Goal: Obtain resource: Download file/media

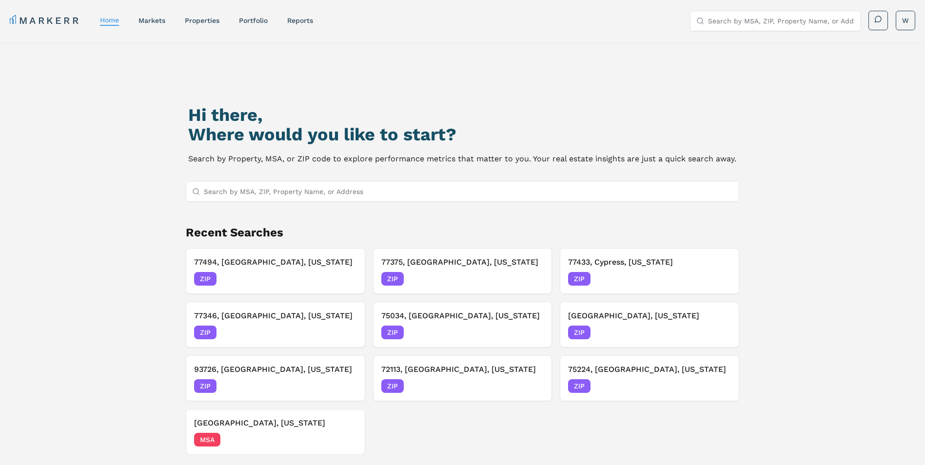
click at [256, 188] on input "Search by MSA, ZIP, Property Name, or Address" at bounding box center [469, 192] width 530 height 20
type input "f"
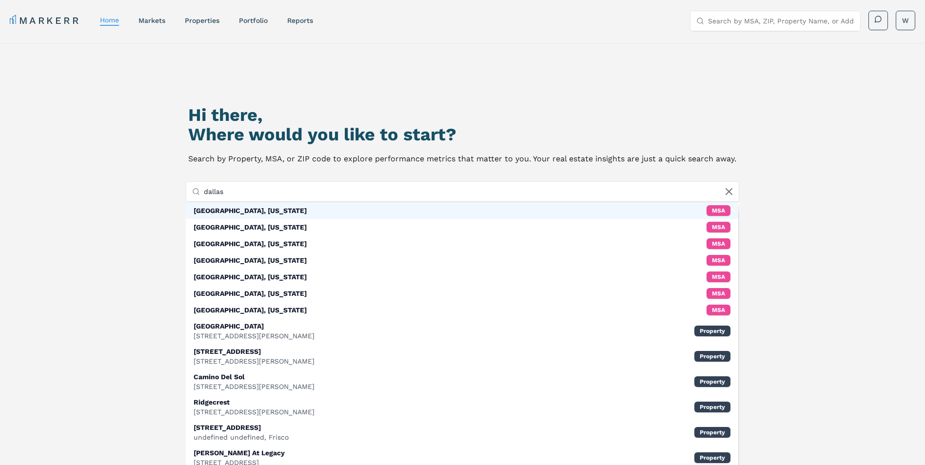
type input "dallas"
click at [250, 212] on div "[GEOGRAPHIC_DATA], [US_STATE] MSA" at bounding box center [462, 210] width 553 height 17
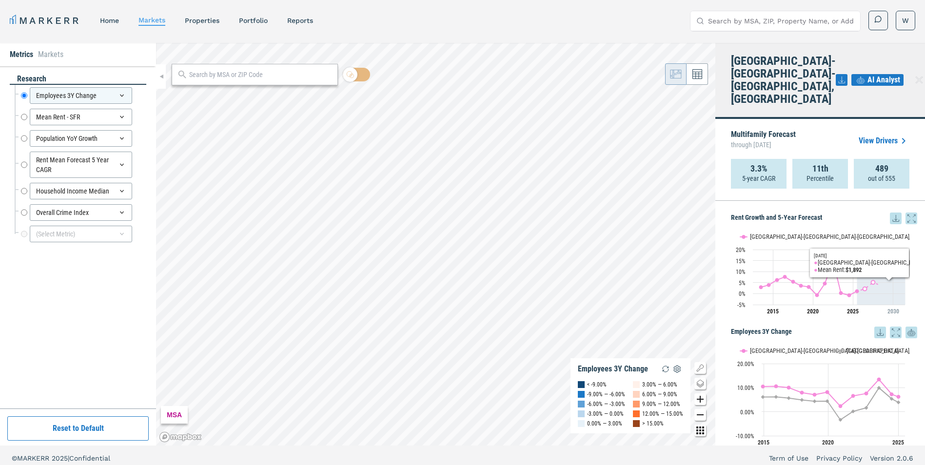
click at [898, 213] on div at bounding box center [903, 219] width 27 height 12
click at [892, 213] on icon at bounding box center [896, 219] width 12 height 12
click at [847, 260] on div "Download as XLS" at bounding box center [856, 255] width 78 height 21
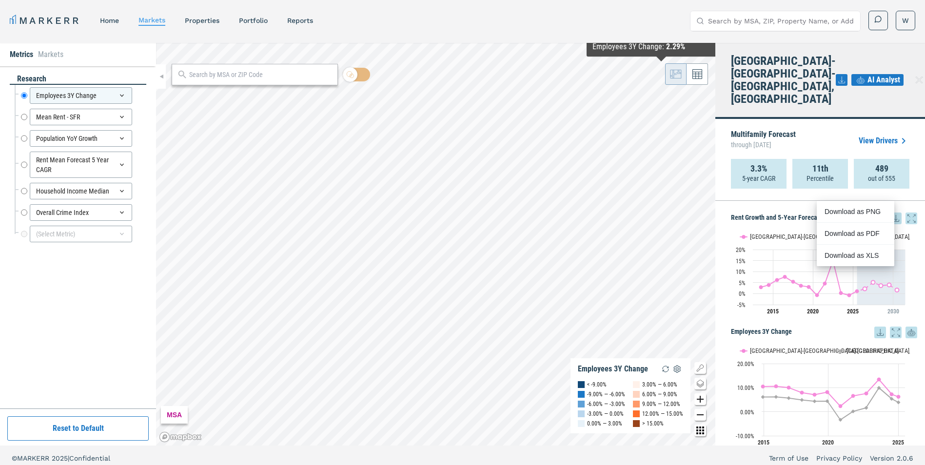
click at [739, 201] on div "Rent Growth and 5-Year Forecast Rent Growth and 5-Year Forecast Line chart with…" at bounding box center [820, 323] width 210 height 245
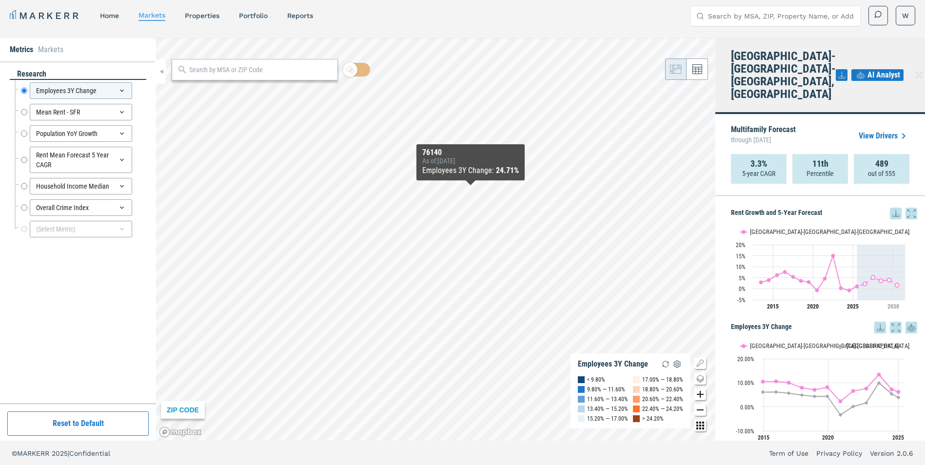
scroll to position [6, 0]
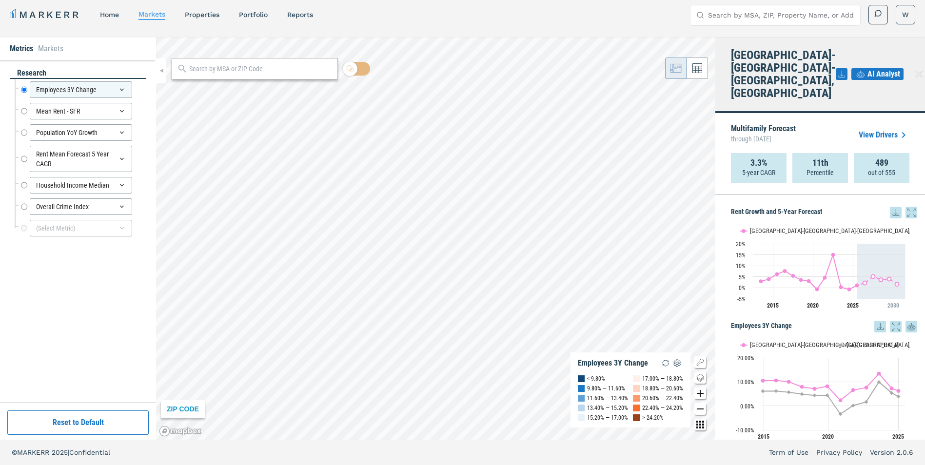
click at [20, 159] on div "Rent Mean Forecast 5 Year CAGR Rent Mean Forecast 5 Year CAGR" at bounding box center [81, 158] width 132 height 31
click at [24, 158] on input "Rent Mean Forecast 5 Year CAGR" at bounding box center [24, 159] width 6 height 26
radio input "false"
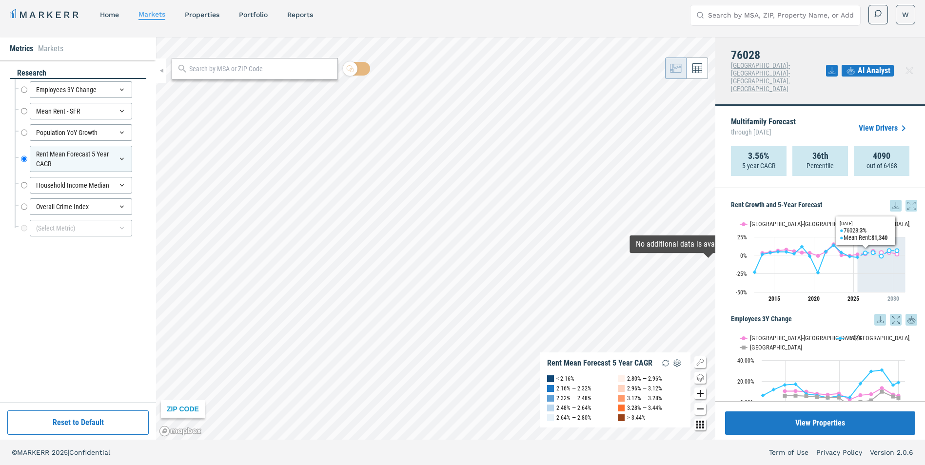
click at [890, 200] on icon at bounding box center [896, 206] width 12 height 12
click at [844, 244] on div "Download as XLS" at bounding box center [853, 245] width 56 height 10
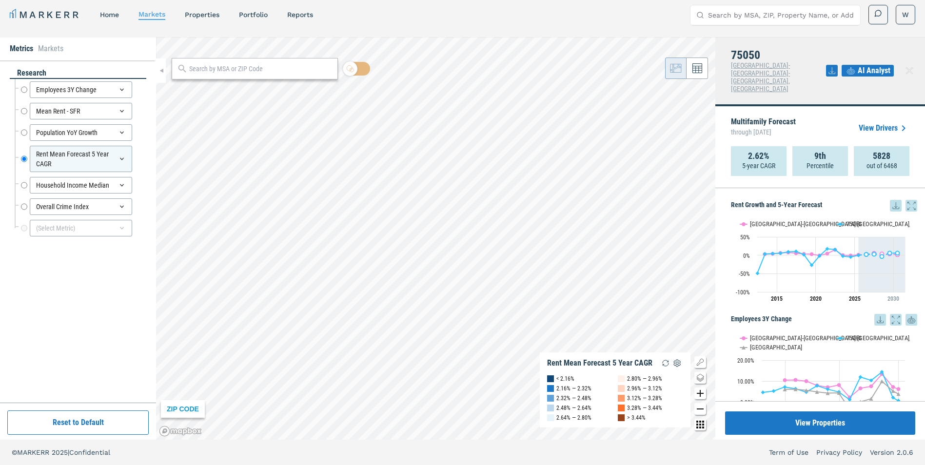
click at [890, 200] on icon at bounding box center [896, 206] width 12 height 12
click at [859, 245] on div "Download as XLS" at bounding box center [853, 245] width 56 height 10
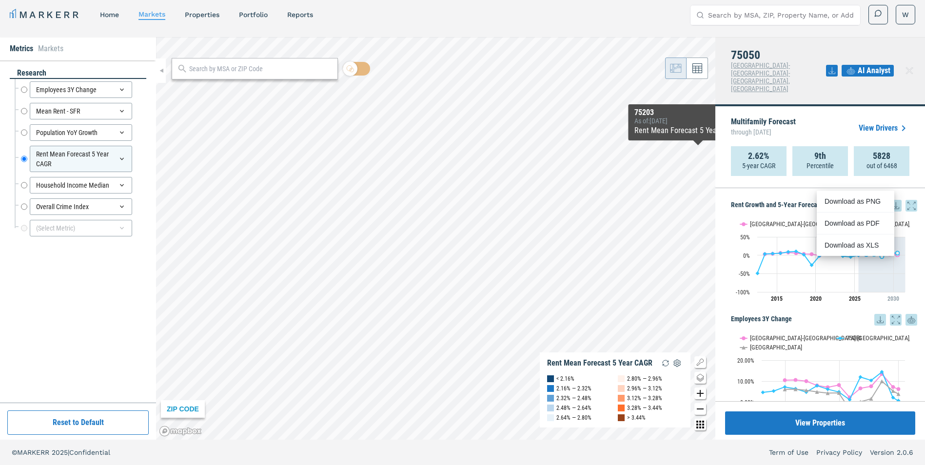
click at [911, 106] on div "Multifamily Forecast through [DATE] View Drivers 2.62% 5-year CAGR 9th Percenti…" at bounding box center [820, 147] width 210 height 82
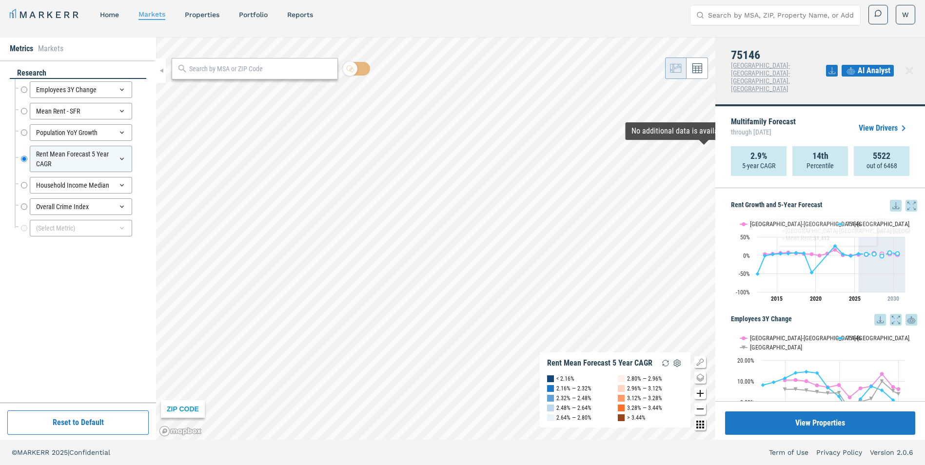
click at [890, 200] on icon at bounding box center [896, 206] width 12 height 12
click at [840, 249] on div "Download as XLS" at bounding box center [853, 245] width 56 height 10
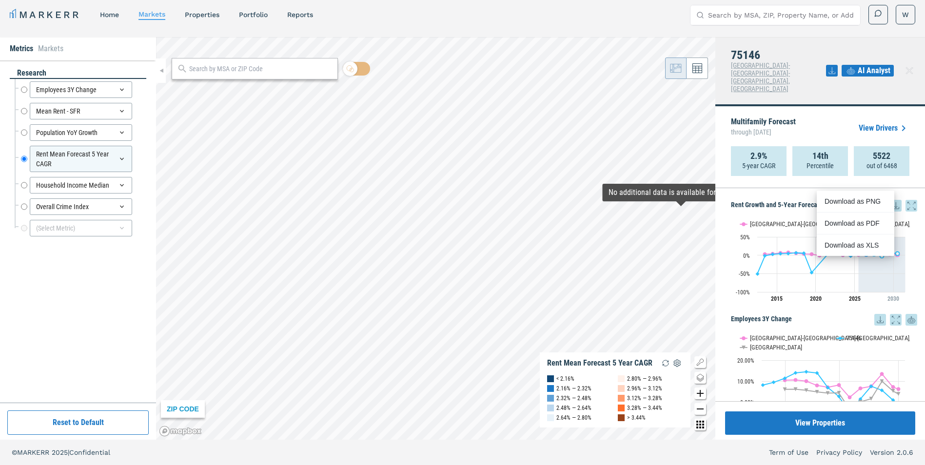
click at [913, 76] on div "75146 [GEOGRAPHIC_DATA]-[GEOGRAPHIC_DATA]-[GEOGRAPHIC_DATA], [GEOGRAPHIC_DATA] …" at bounding box center [820, 71] width 210 height 69
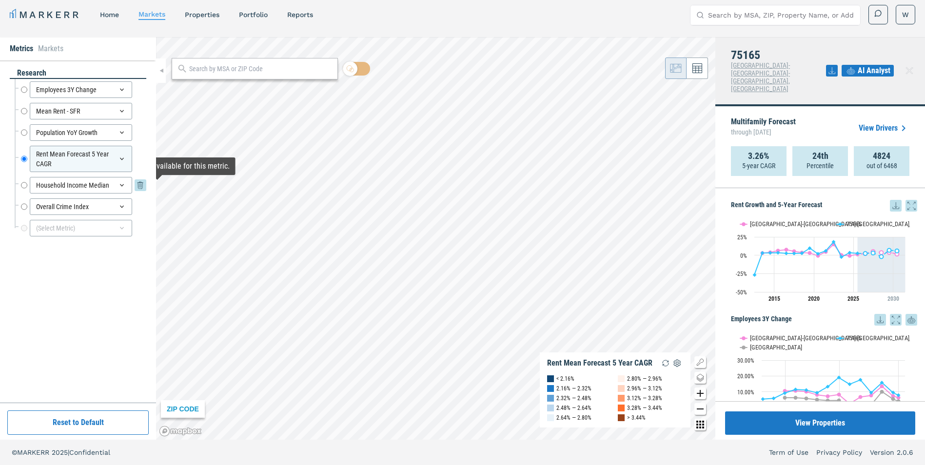
click at [23, 186] on input "Household Income Median" at bounding box center [24, 185] width 6 height 17
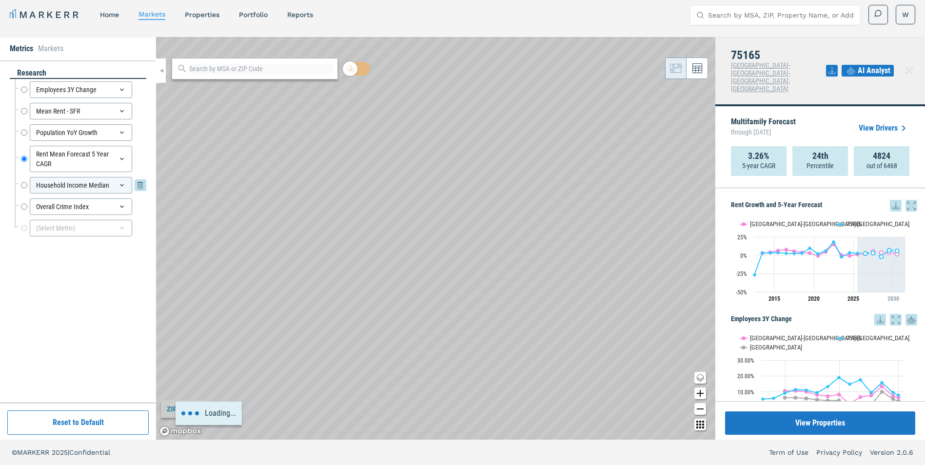
radio input "false"
radio input "true"
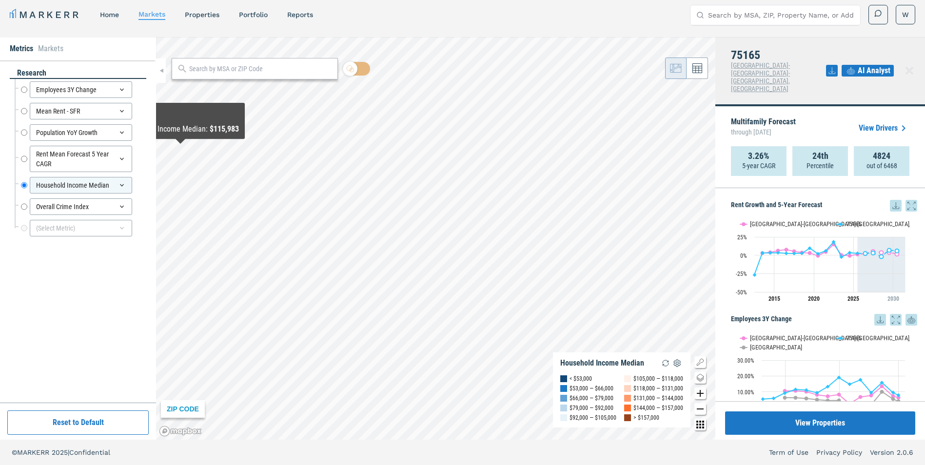
click at [20, 130] on div "Population YoY Growth Population YoY Growth" at bounding box center [81, 132] width 132 height 21
click at [24, 132] on input "Population YoY Growth" at bounding box center [24, 132] width 6 height 17
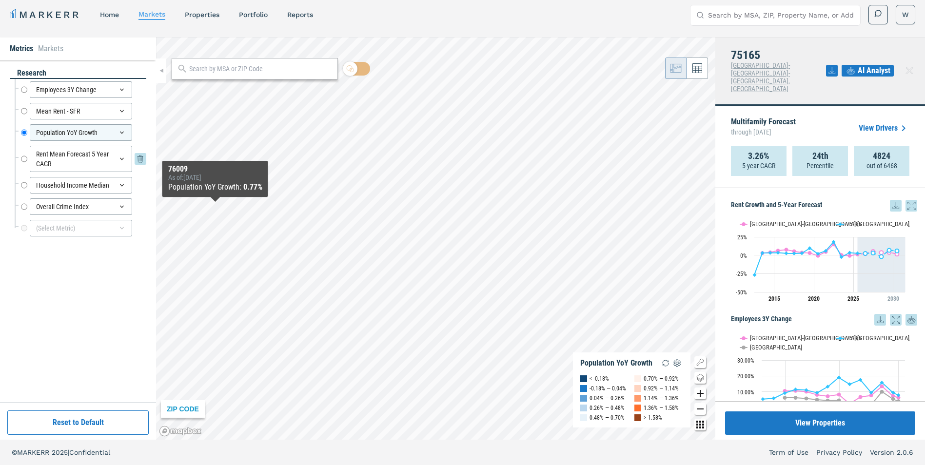
click at [26, 162] on input "Rent Mean Forecast 5 Year CAGR" at bounding box center [24, 159] width 6 height 26
radio input "false"
radio input "true"
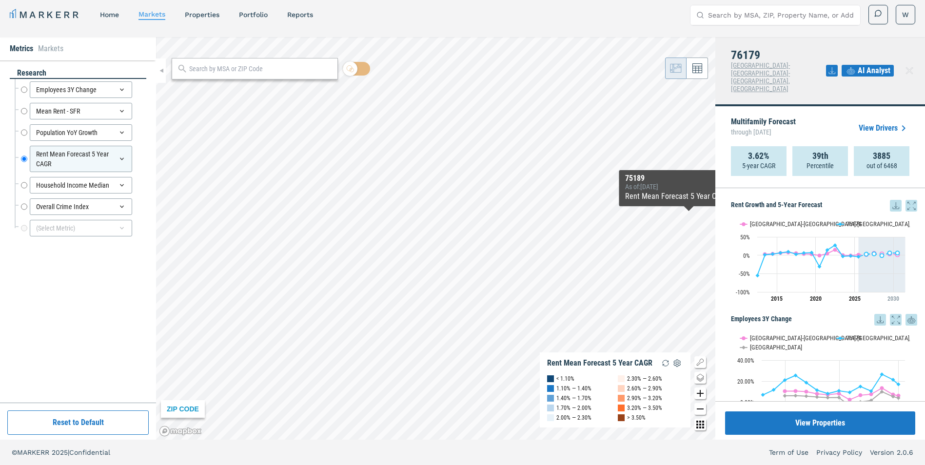
click at [893, 202] on icon at bounding box center [896, 205] width 6 height 6
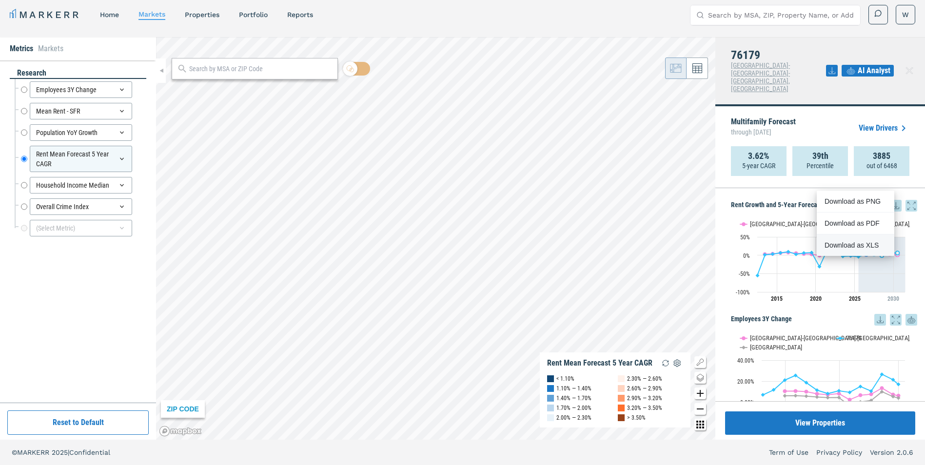
click at [839, 243] on div "Download as XLS" at bounding box center [853, 245] width 56 height 10
